Goal: Task Accomplishment & Management: Manage account settings

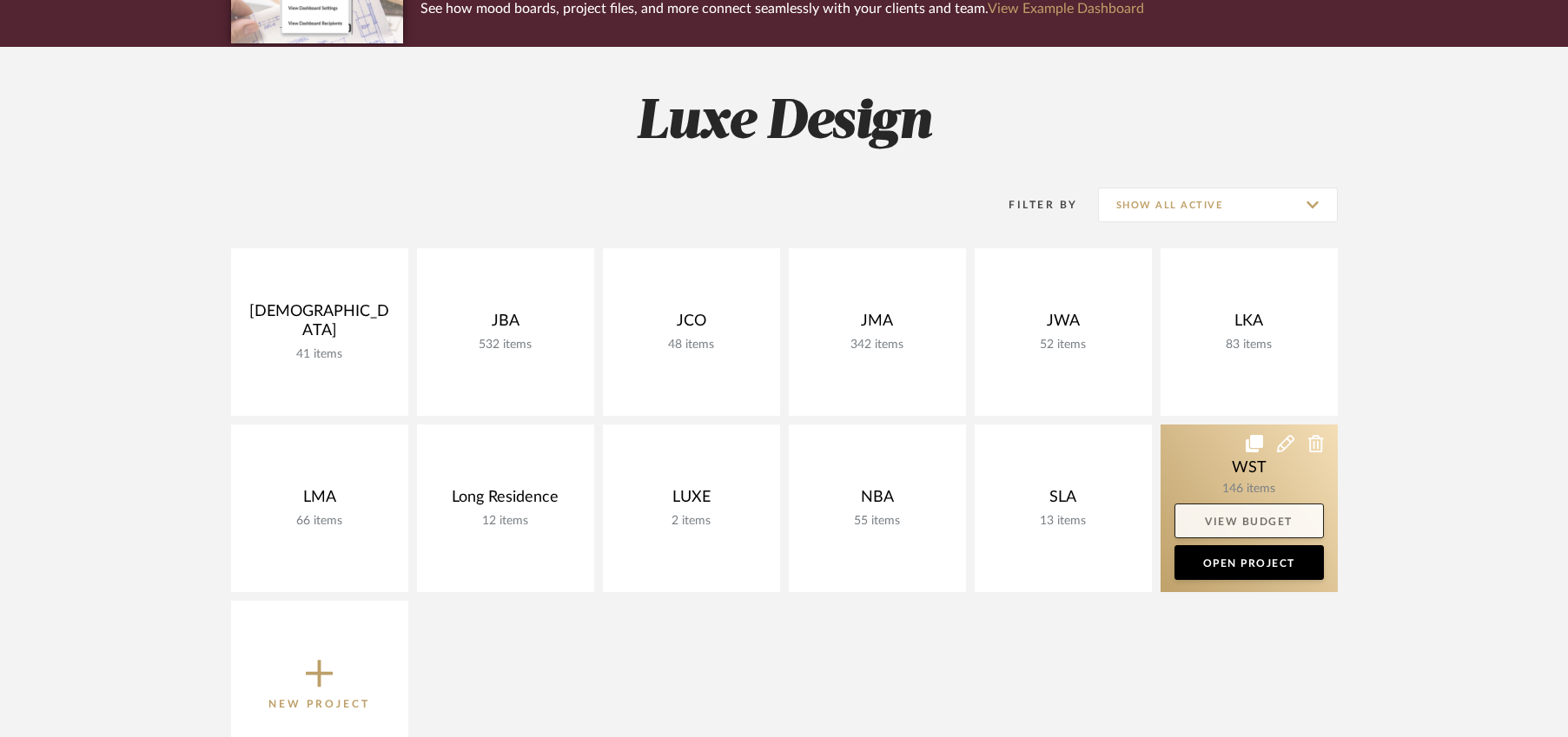
scroll to position [200, 0]
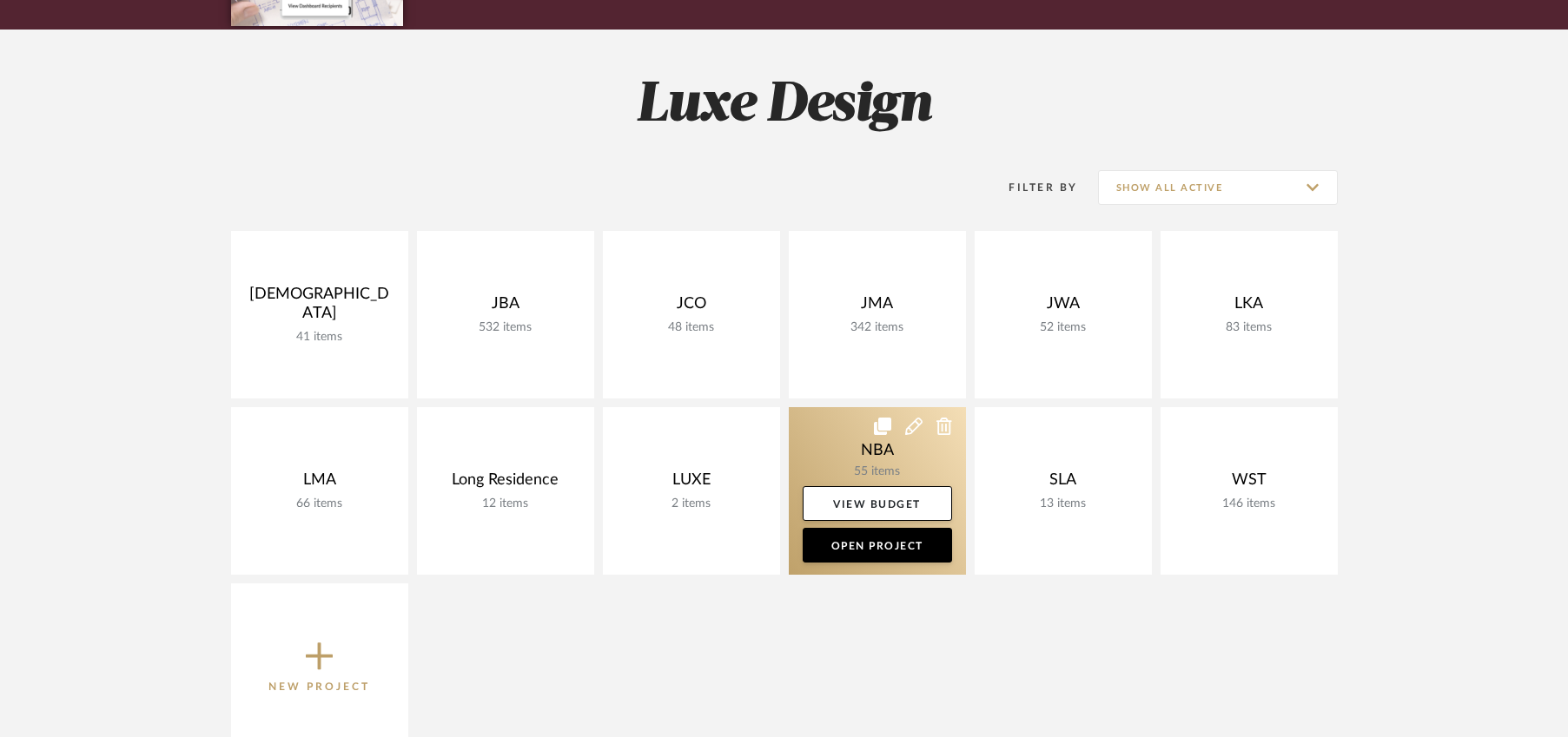
drag, startPoint x: 1204, startPoint y: 450, endPoint x: 938, endPoint y: 468, distance: 266.6
click at [0, 0] on link at bounding box center [0, 0] width 0 height 0
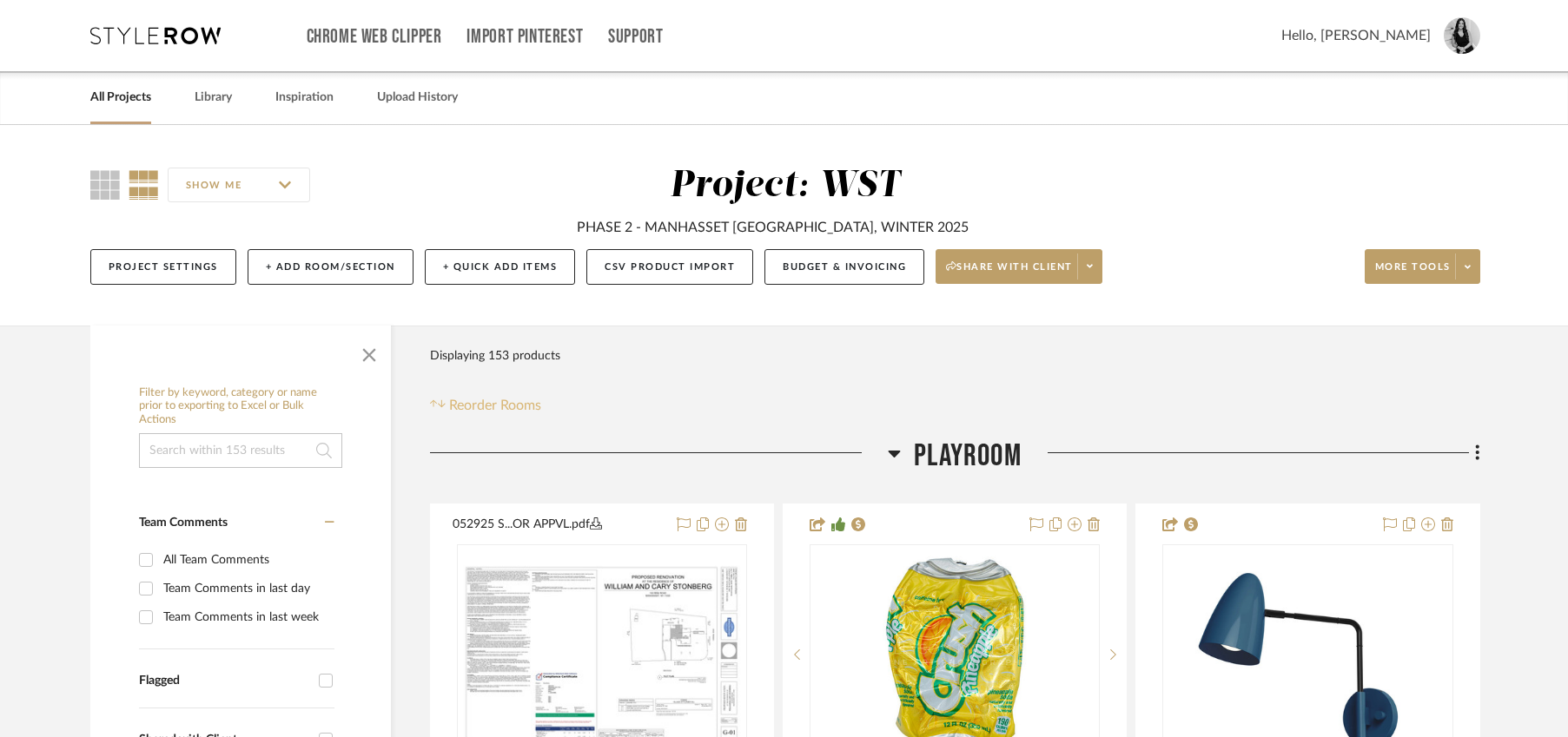
scroll to position [53, 0]
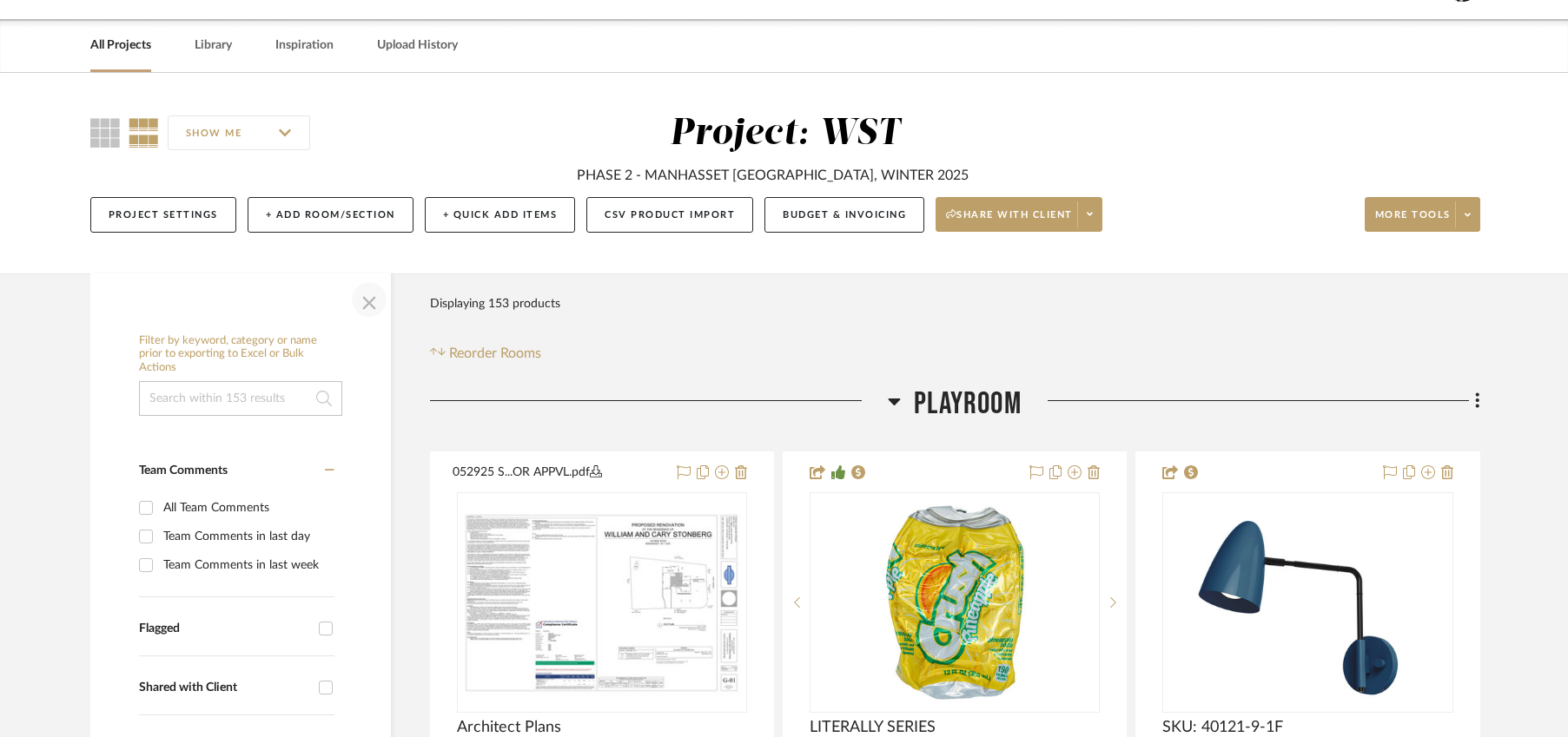
click at [375, 305] on span "button" at bounding box center [370, 299] width 42 height 42
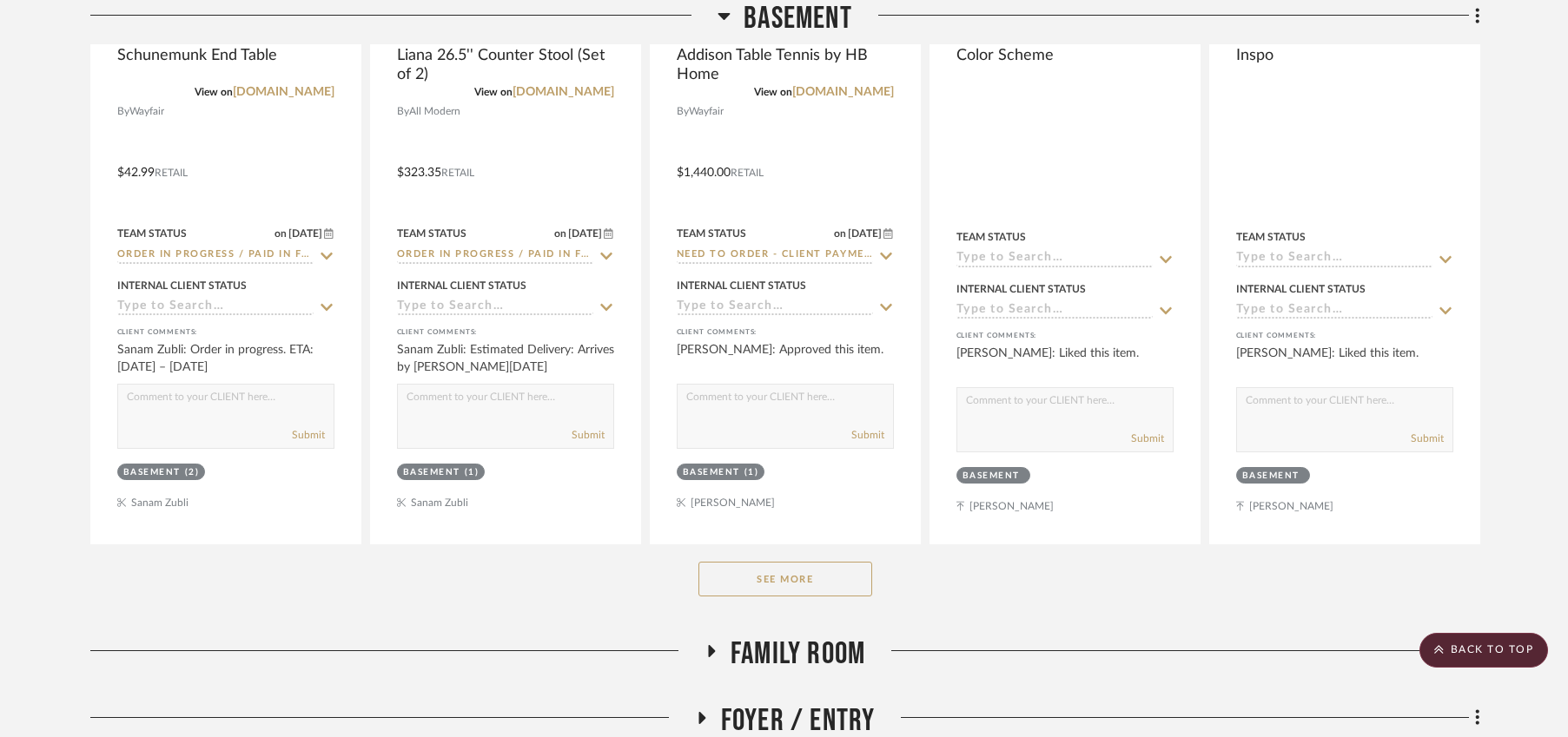
scroll to position [1784, 0]
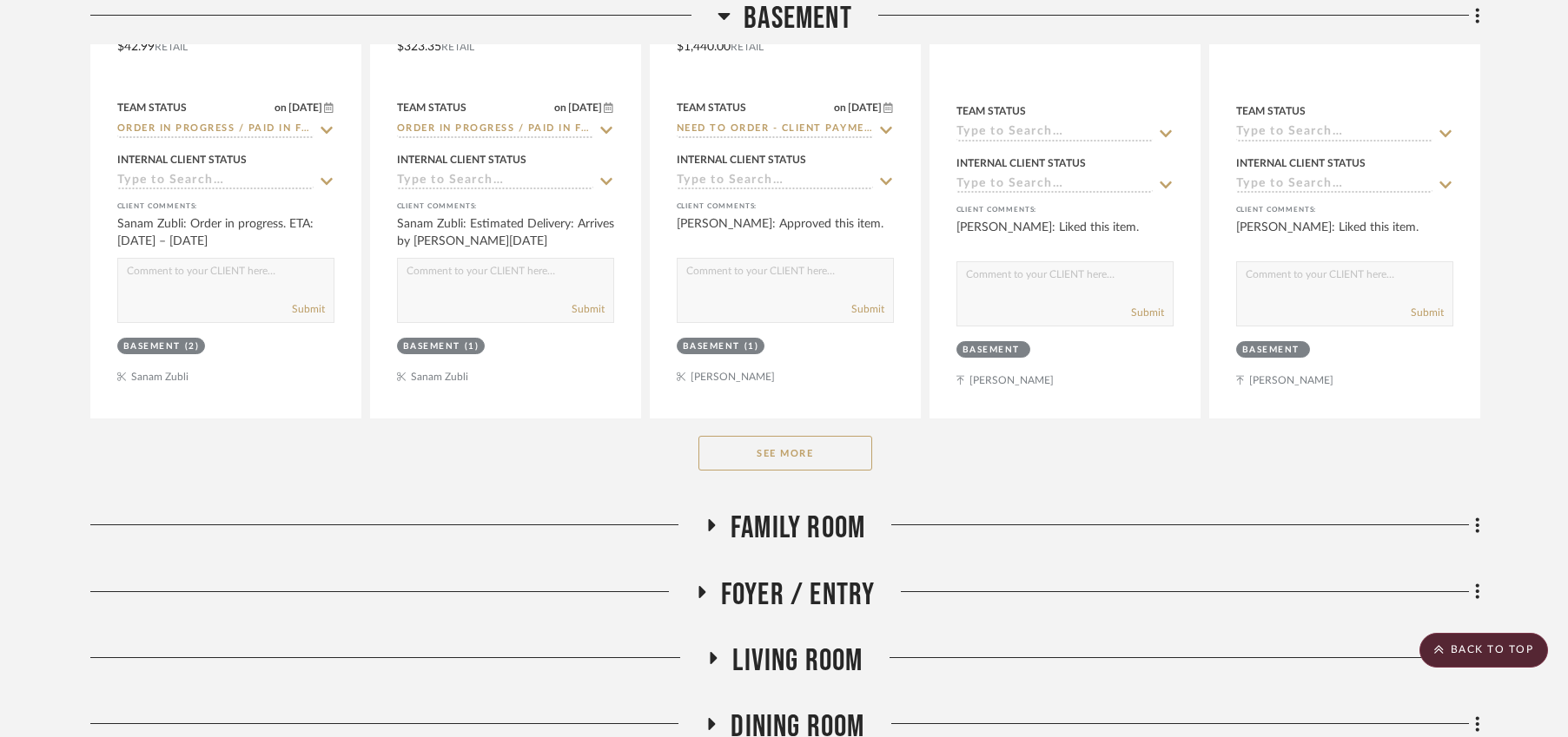
click at [783, 447] on button "See More" at bounding box center [785, 453] width 173 height 35
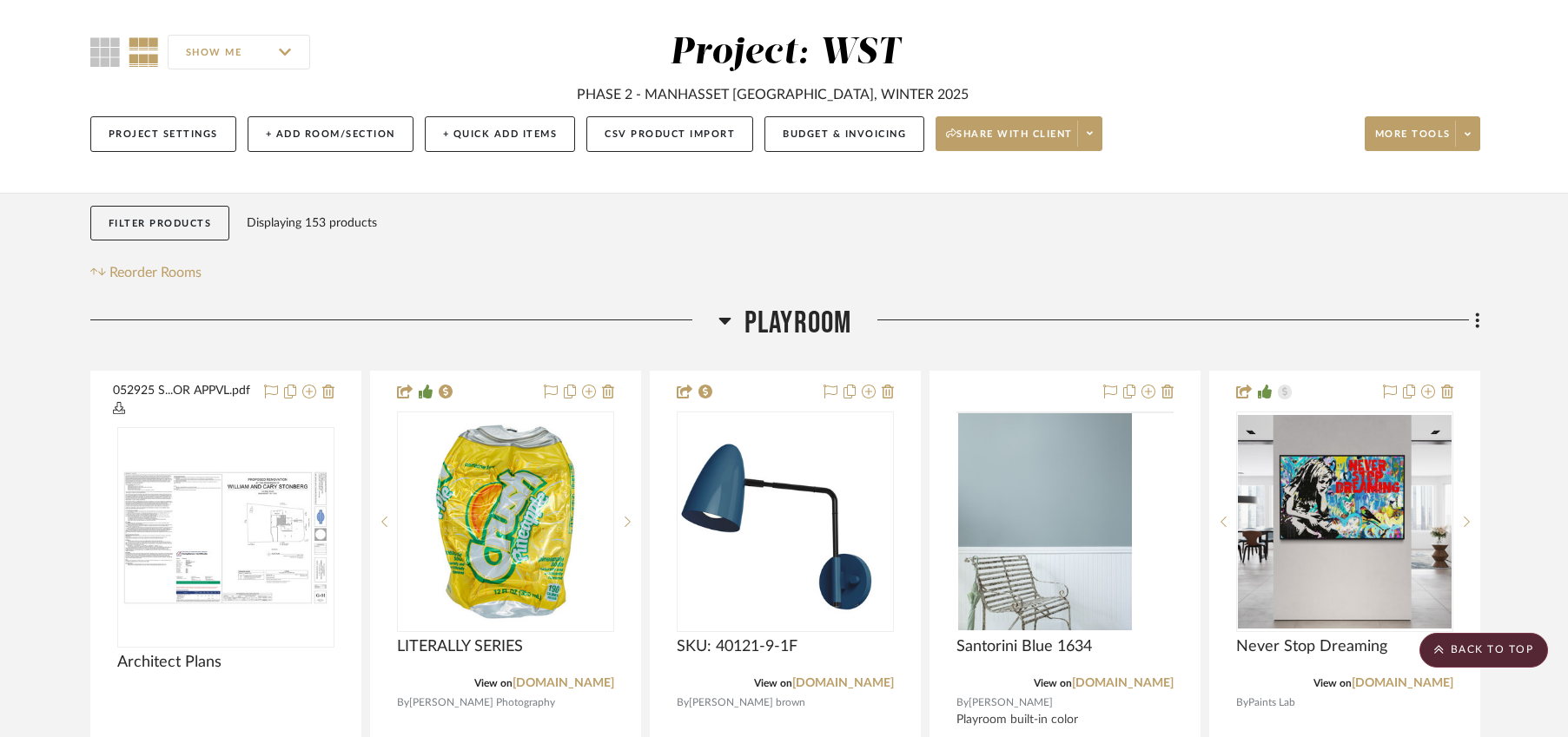
scroll to position [118, 0]
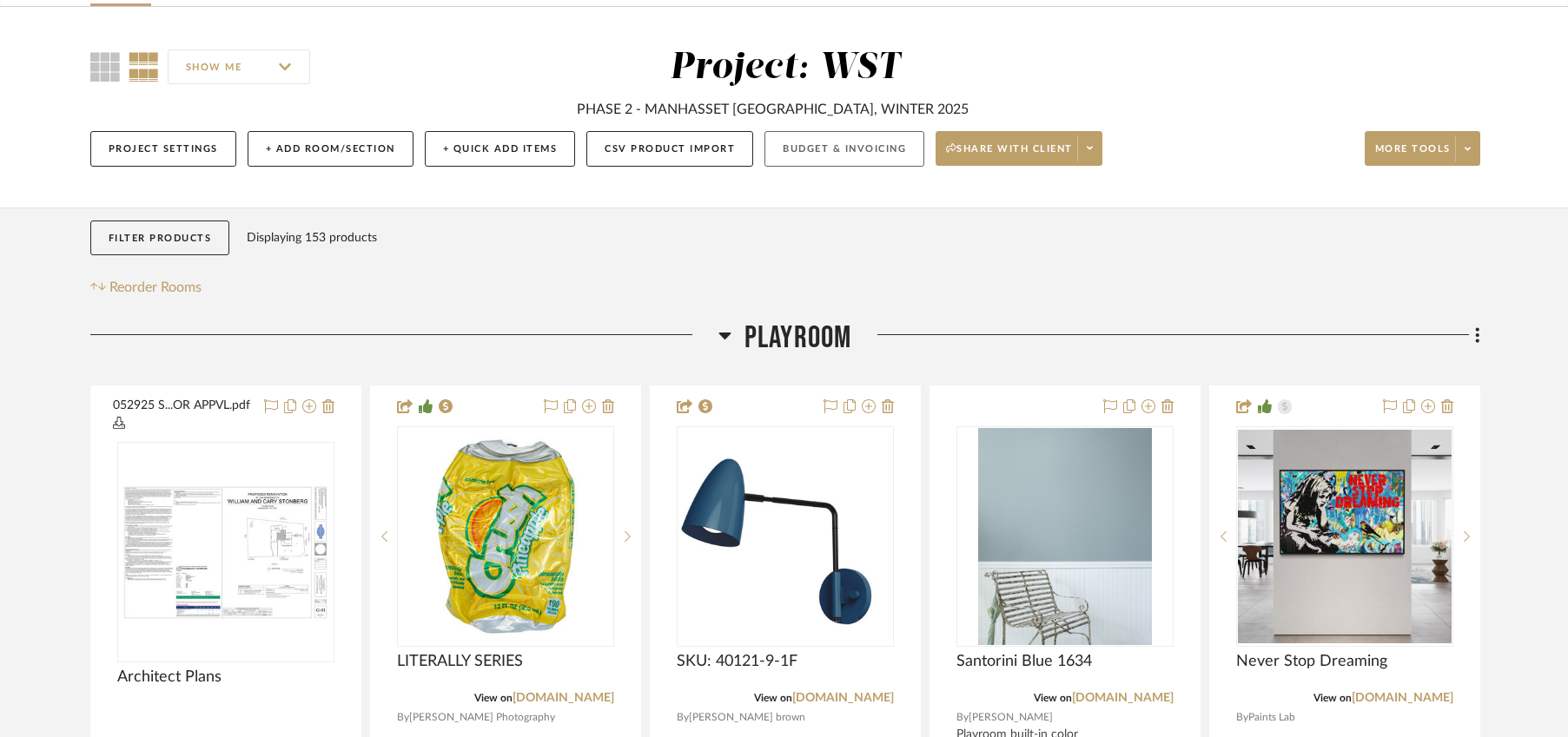
click at [853, 140] on button "Budget & Invoicing" at bounding box center [843, 149] width 160 height 36
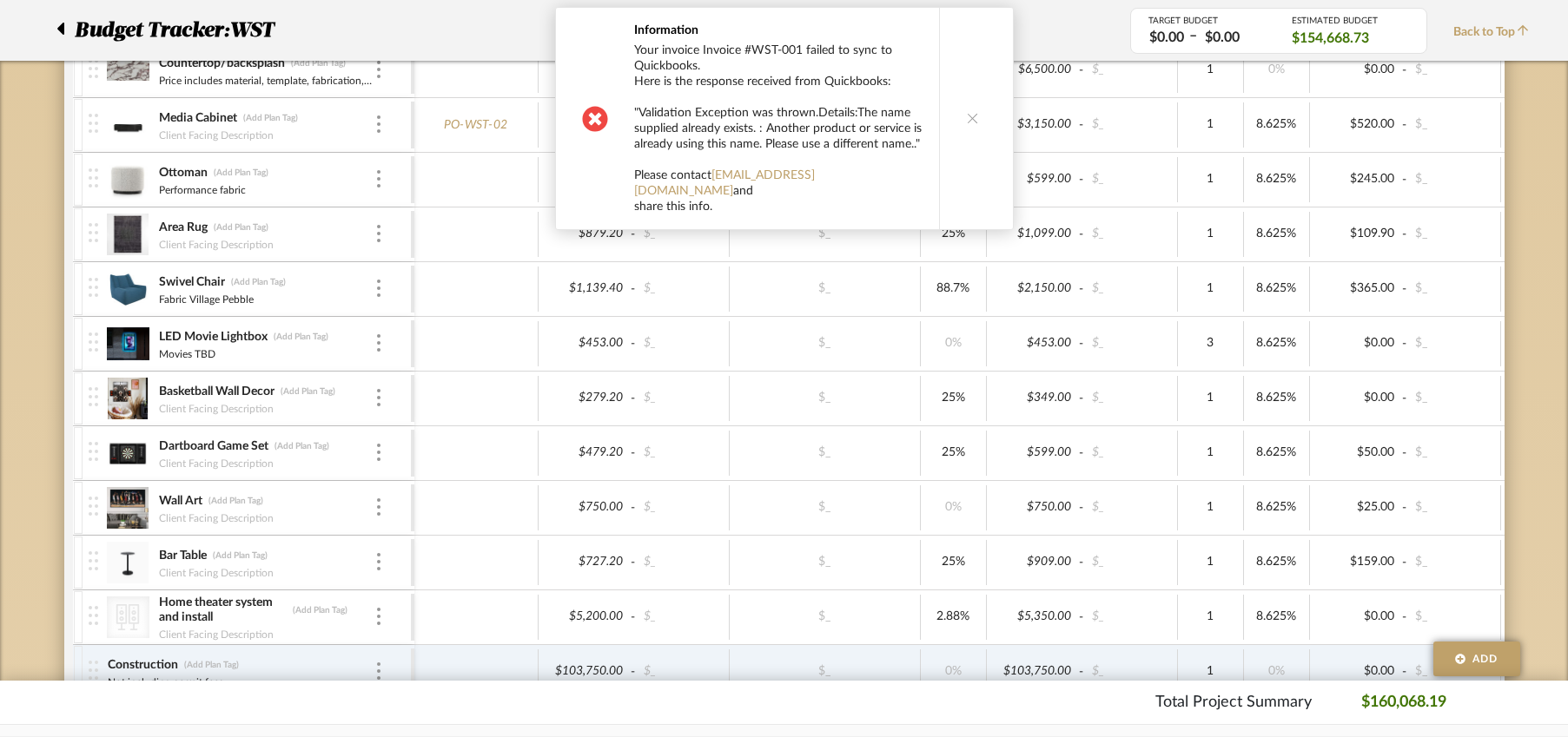
scroll to position [502, 0]
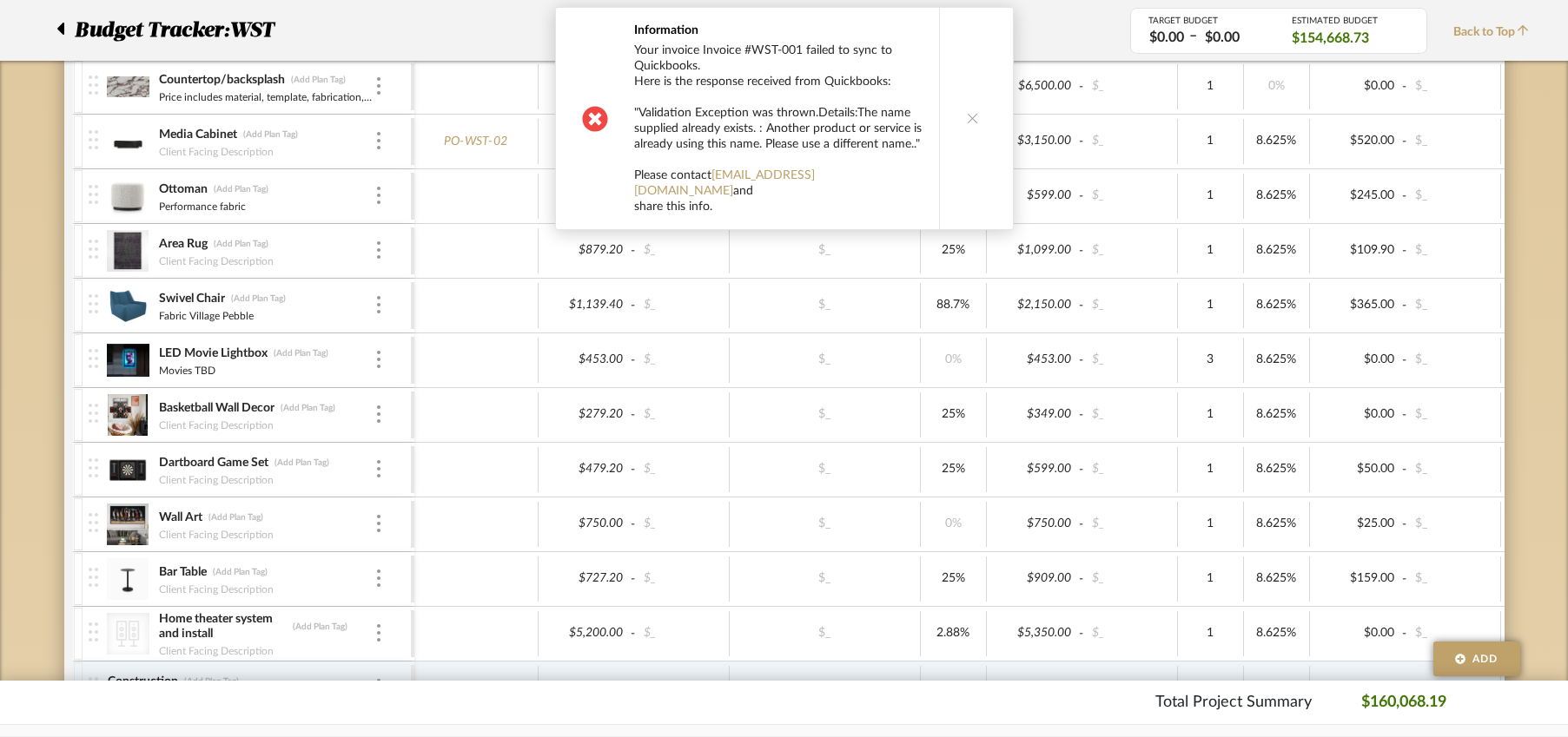
click at [967, 112] on icon at bounding box center [973, 118] width 12 height 12
click at [970, 112] on icon at bounding box center [973, 118] width 12 height 12
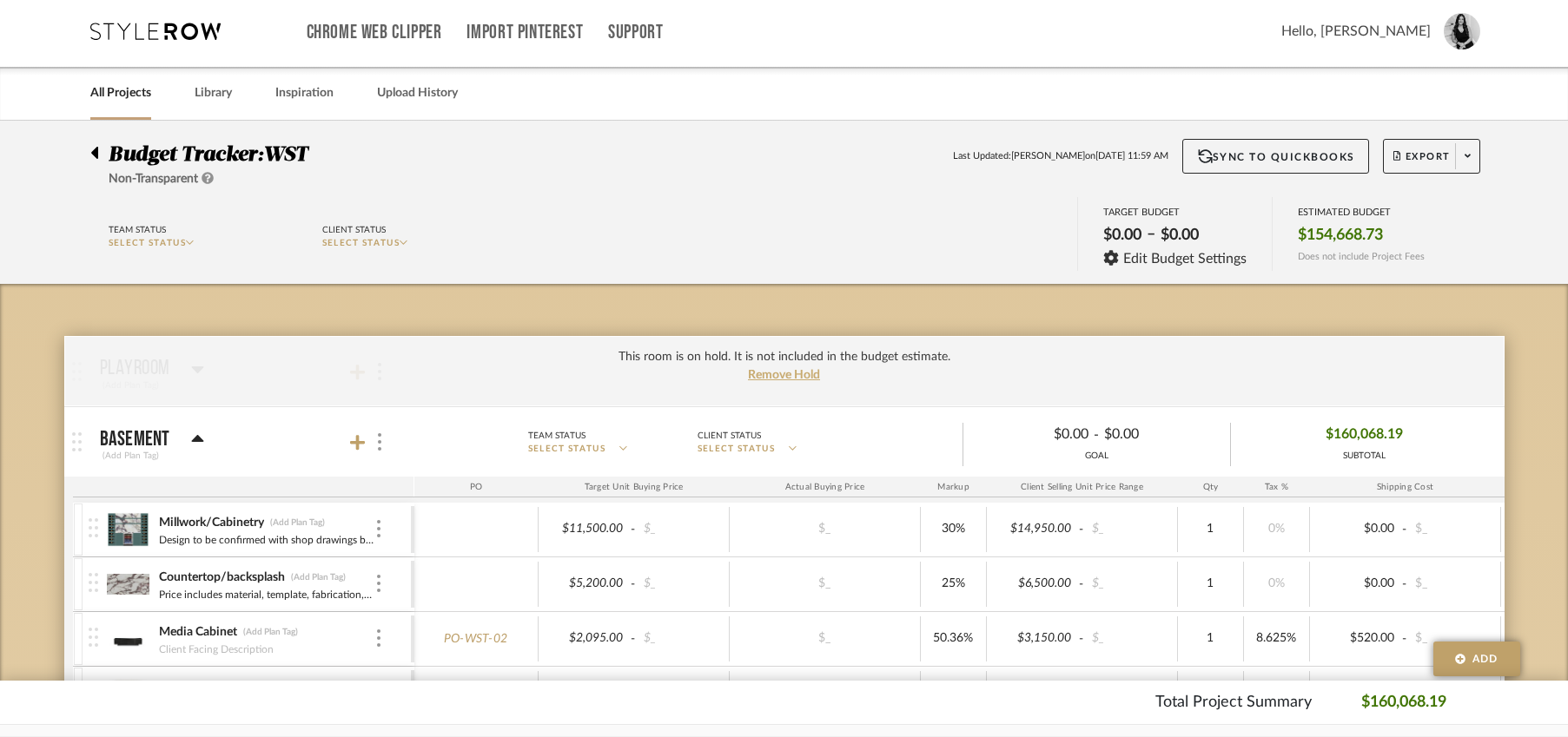
scroll to position [0, 0]
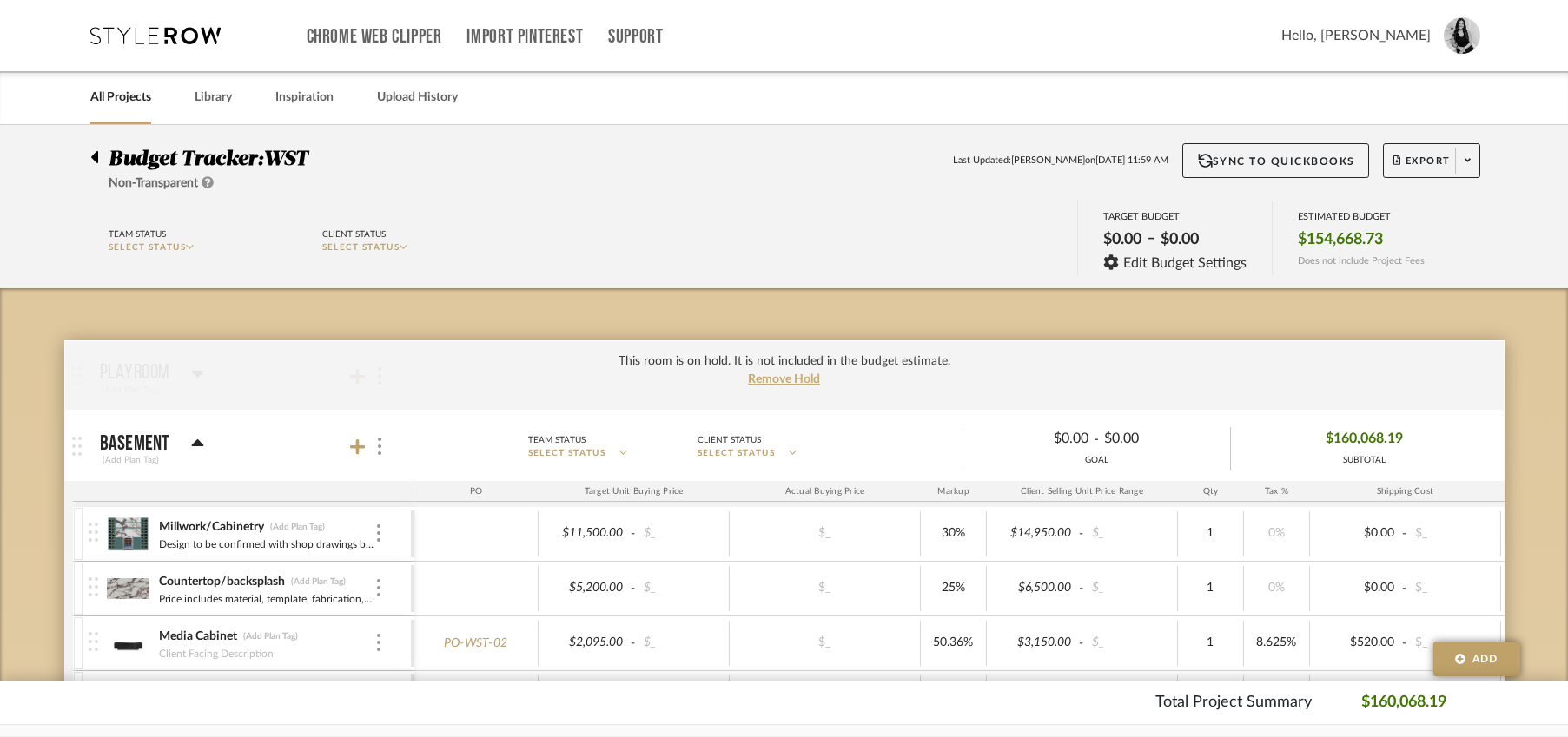
click at [91, 153] on icon at bounding box center [94, 157] width 8 height 21
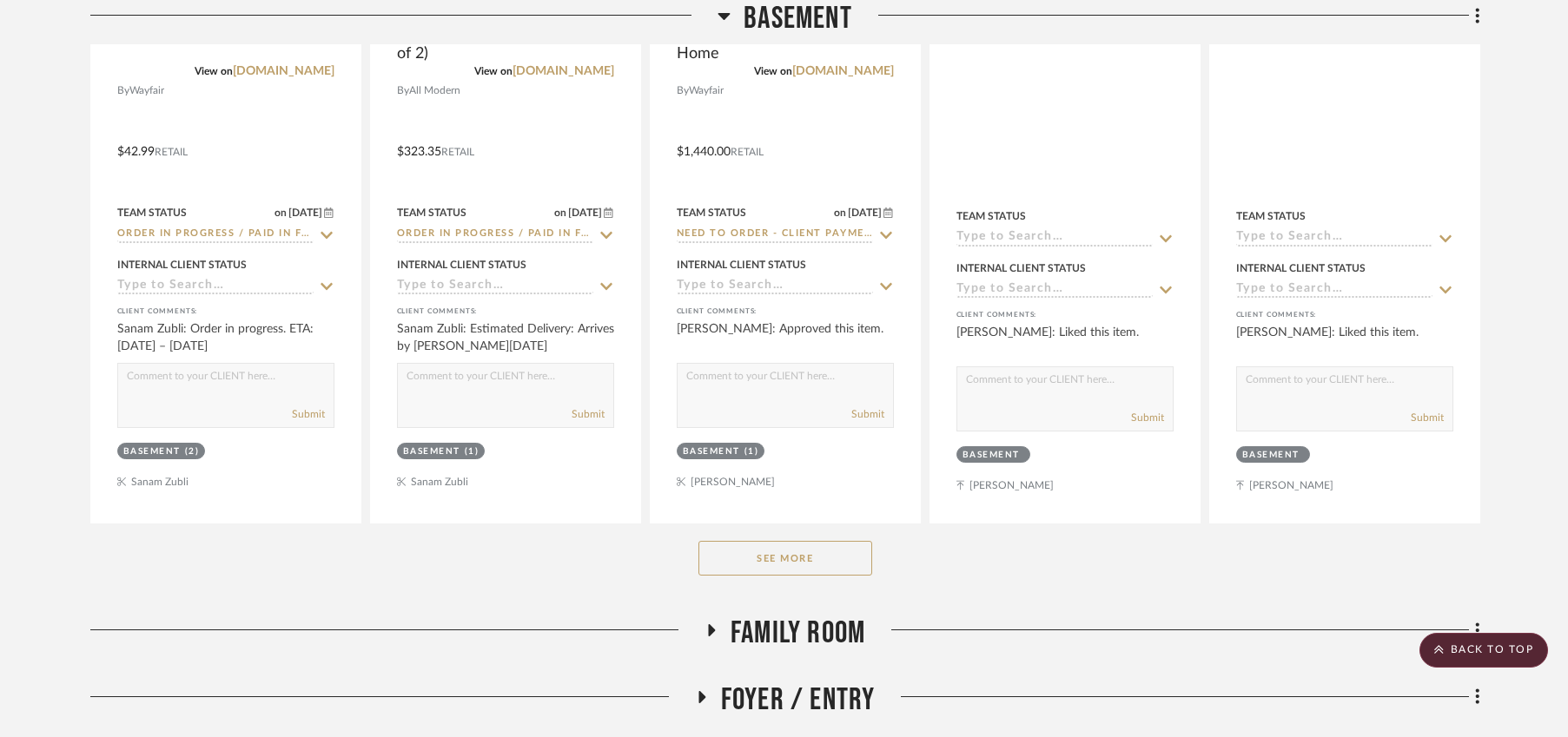
scroll to position [2011, 0]
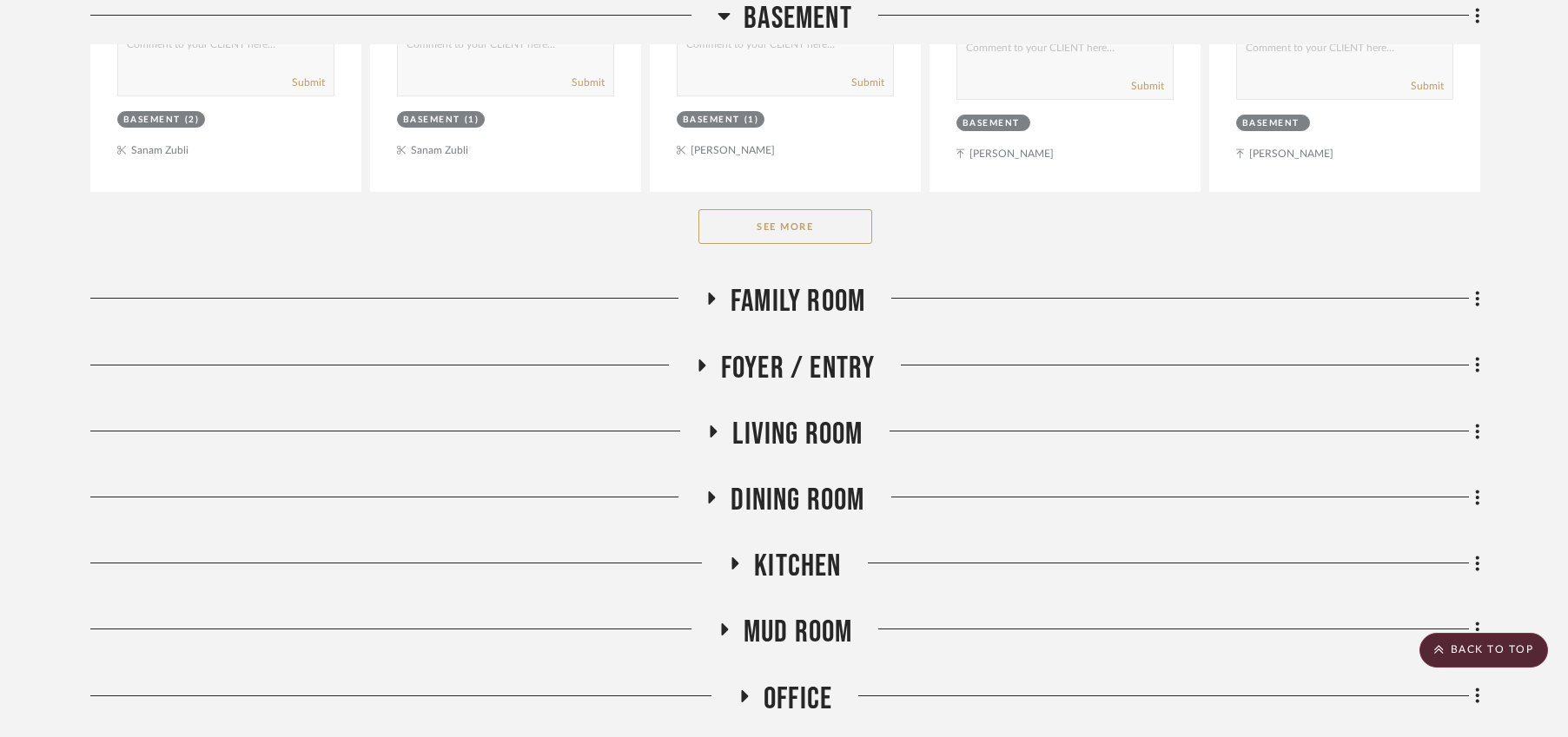
click at [775, 238] on button "See More" at bounding box center [785, 226] width 173 height 35
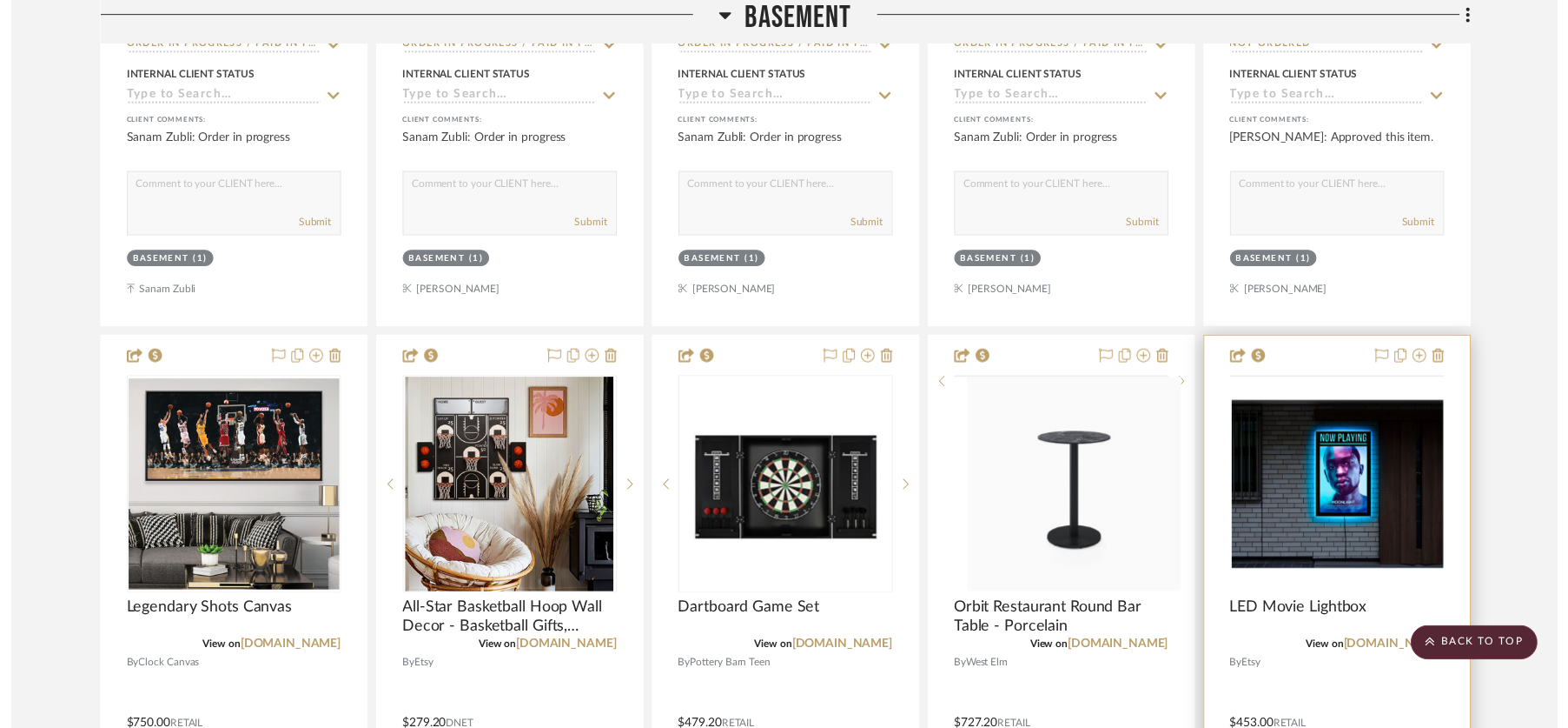
scroll to position [3460, 0]
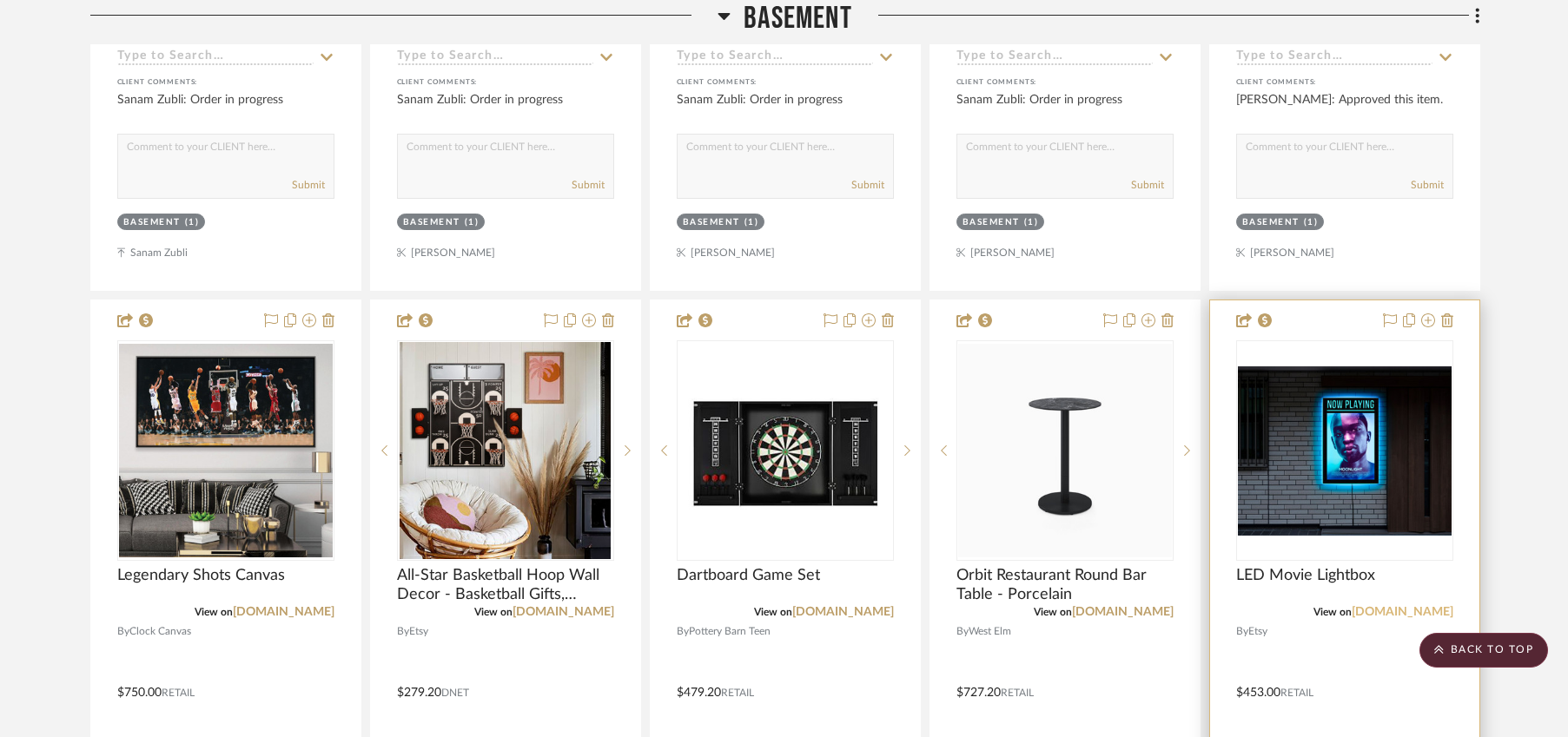
click at [1438, 612] on link "[DOMAIN_NAME]" at bounding box center [1402, 612] width 102 height 12
